Goal: Task Accomplishment & Management: Manage account settings

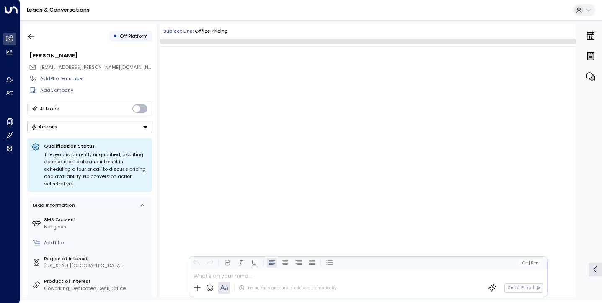
scroll to position [420, 0]
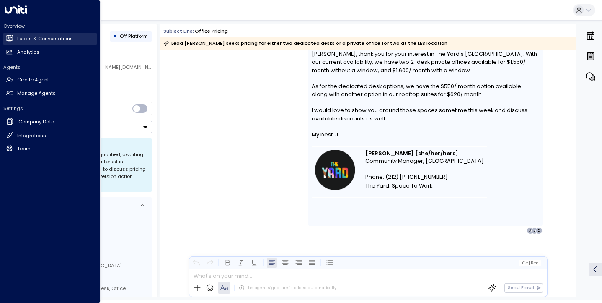
click at [40, 37] on h2 "Leads & Conversations" at bounding box center [45, 38] width 56 height 7
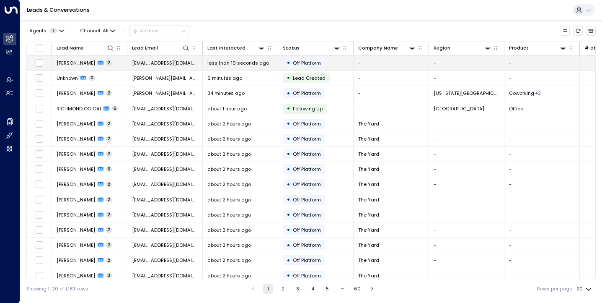
click at [85, 62] on span "[PERSON_NAME]" at bounding box center [76, 63] width 39 height 7
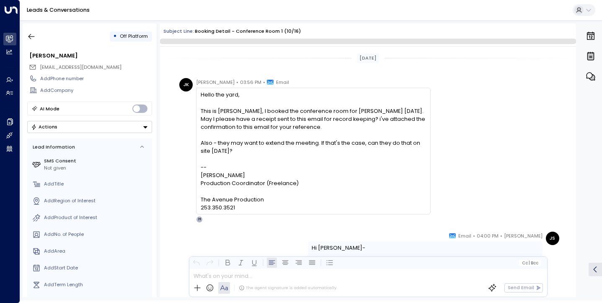
scroll to position [395, 0]
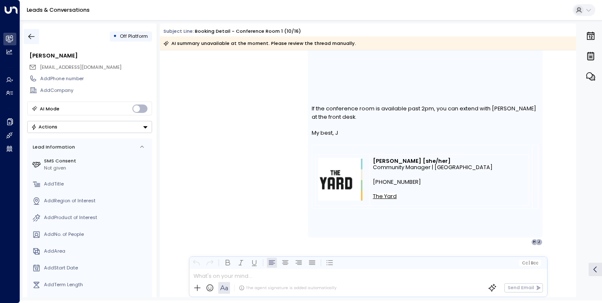
click at [32, 35] on icon "button" at bounding box center [31, 36] width 8 height 8
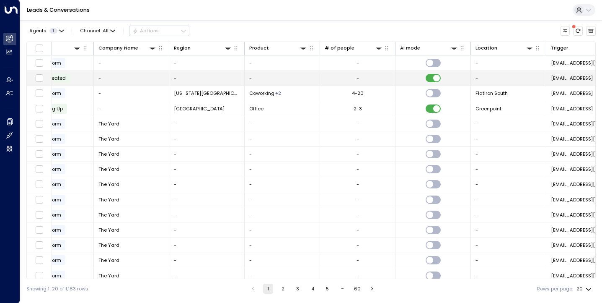
scroll to position [0, 366]
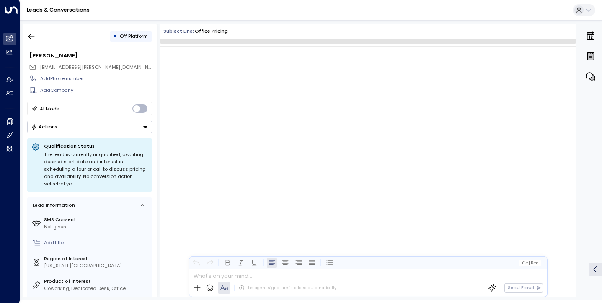
scroll to position [422, 0]
